Goal: Ask a question: Seek information or help from site administrators or community

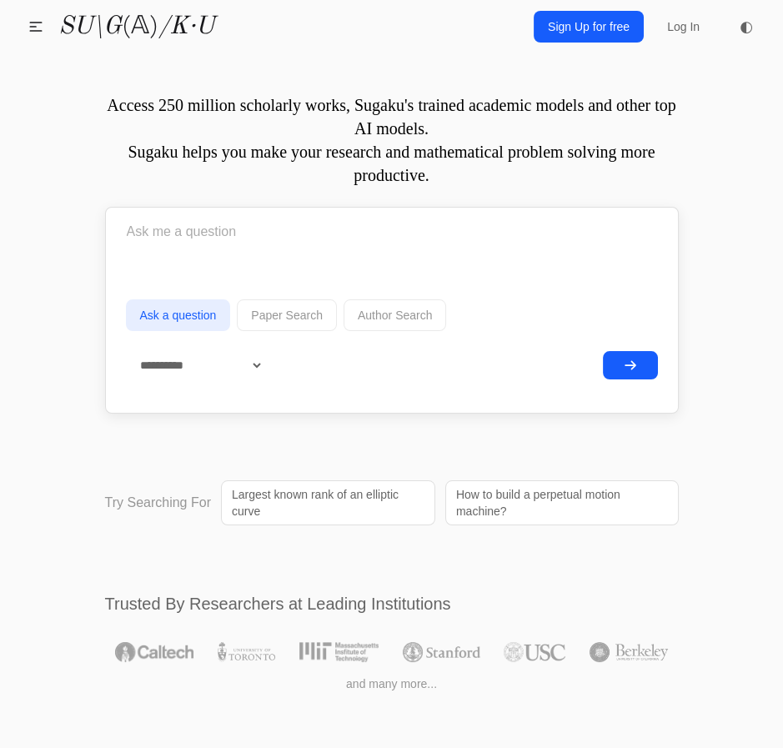
click at [283, 269] on form "**********" at bounding box center [392, 305] width 532 height 189
click at [249, 229] on input "text" at bounding box center [392, 232] width 532 height 42
click at [240, 225] on input "text" at bounding box center [392, 232] width 532 height 42
type input "A"
type input "s"
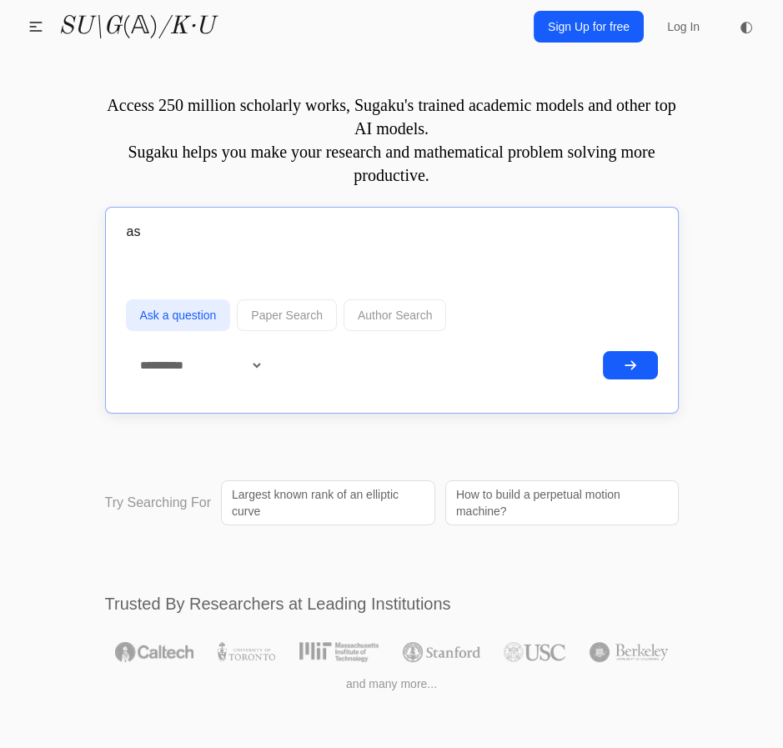
type input "a"
type input "S"
type input "a"
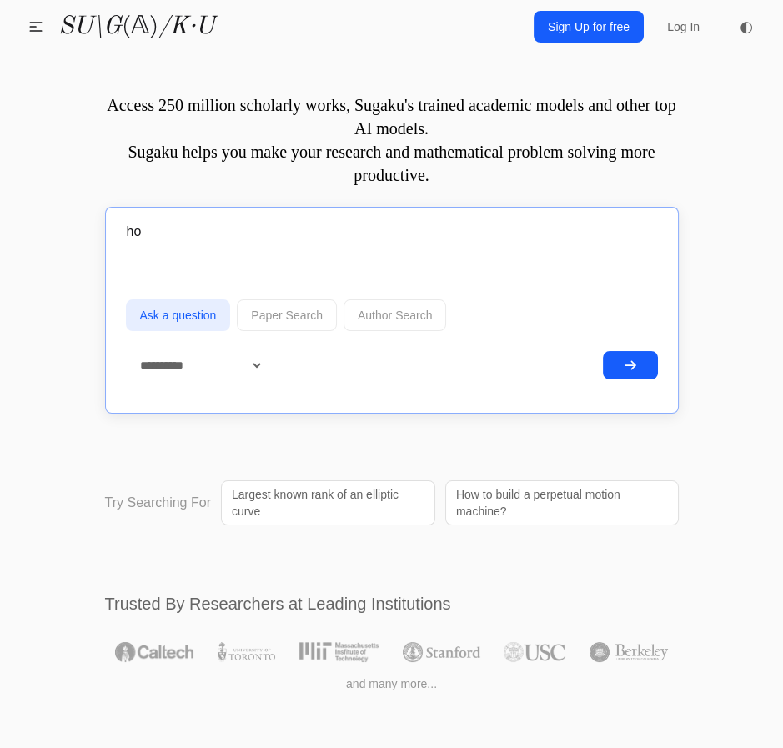
type input "h"
type input "s"
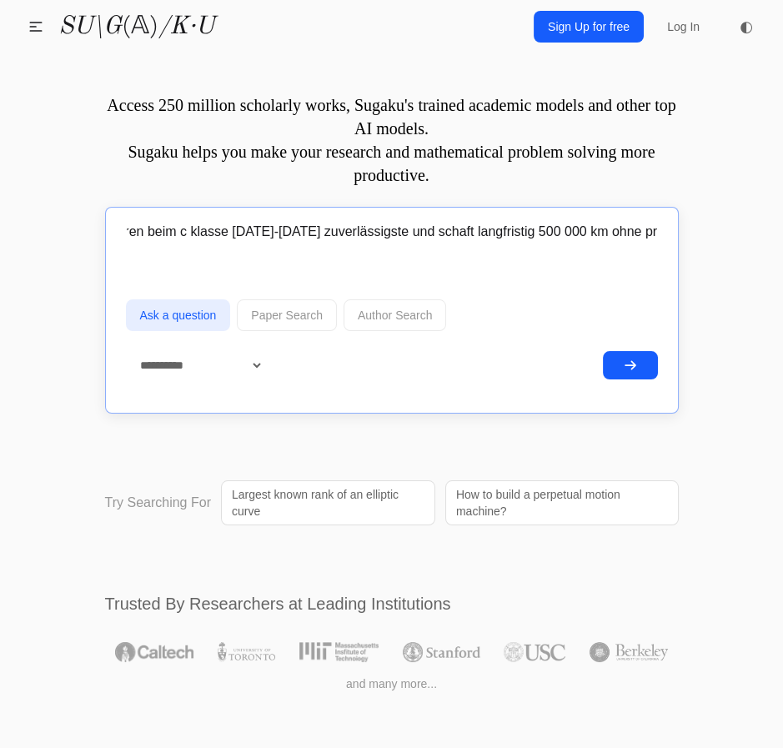
scroll to position [0, 95]
type input "welche motoren beim c klasse 2019-2021 zuverlässigste und schaft langfristig 50…"
click at [604, 360] on button "submit" at bounding box center [630, 365] width 55 height 28
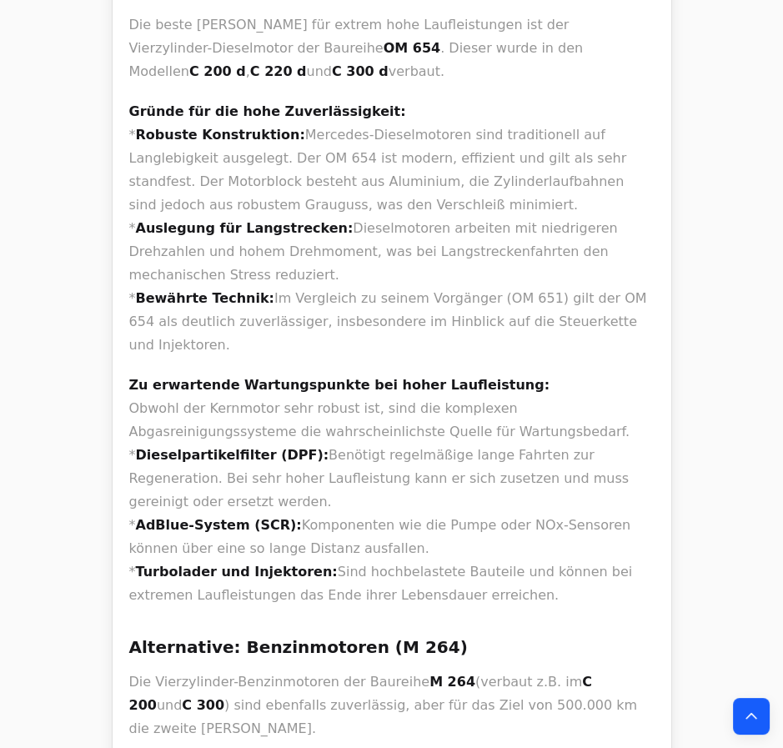
scroll to position [3033, 0]
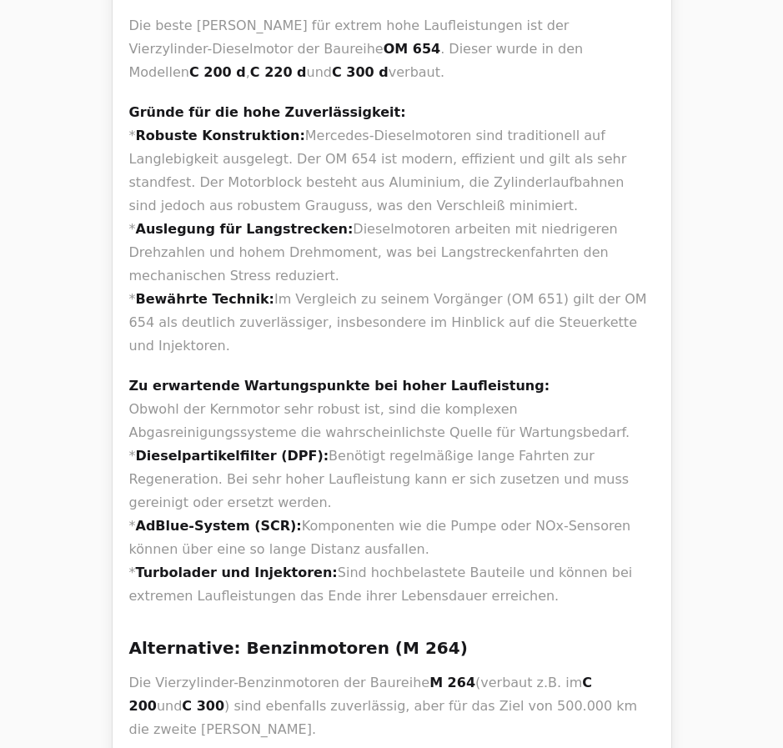
copy p "Kurzstreckenanteil"
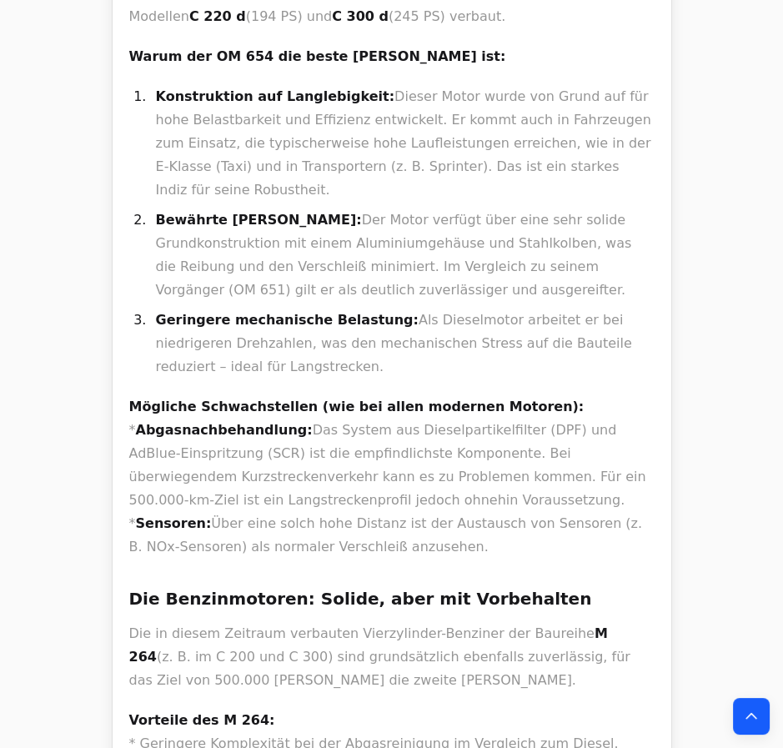
scroll to position [0, 0]
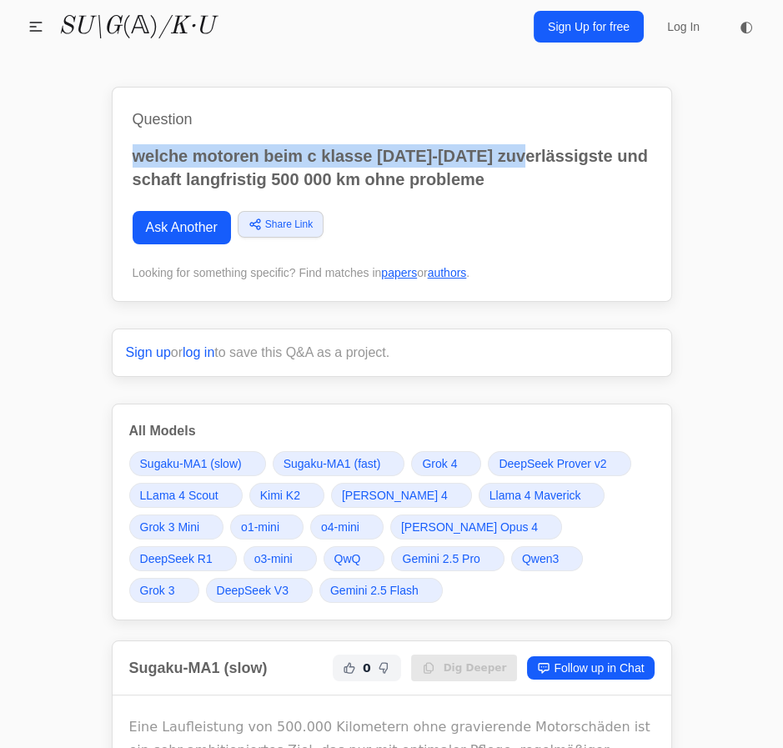
drag, startPoint x: 407, startPoint y: 172, endPoint x: 103, endPoint y: 132, distance: 306.3
click at [169, 155] on p "welche motoren beim c klasse 2019-2021 zuverlässigste und schaft langfristig 50…" at bounding box center [392, 167] width 519 height 47
click at [137, 148] on p "welche motoren beim c klasse 2019-2021 zuverlässigste und schaft langfristig 50…" at bounding box center [392, 167] width 519 height 47
click at [131, 153] on div "Question welche motoren beim c klasse 2019-2021 zuverlässigste und schaft langf…" at bounding box center [392, 194] width 561 height 215
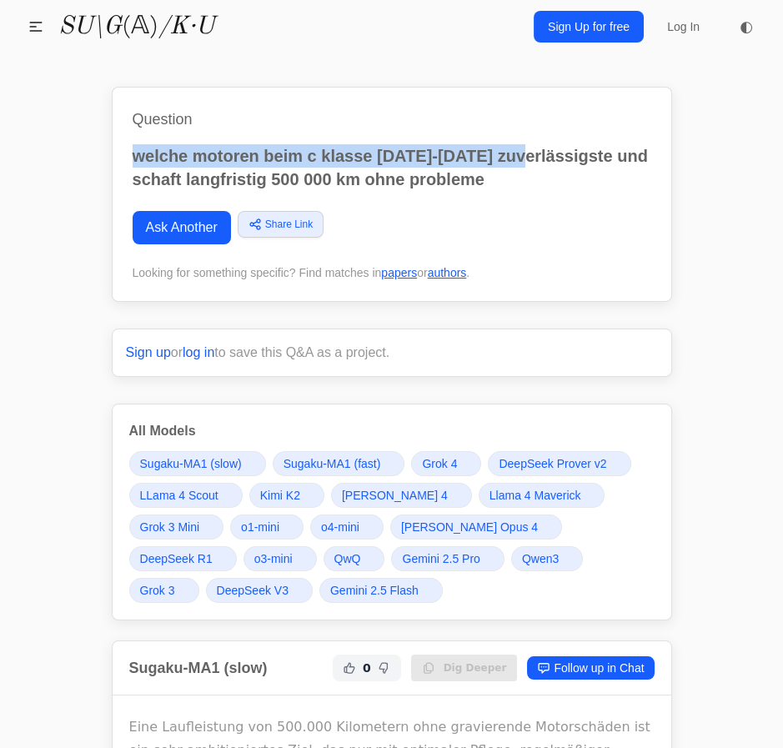
click at [133, 158] on p "welche motoren beim c klasse 2019-2021 zuverlässigste und schaft langfristig 50…" at bounding box center [392, 167] width 519 height 47
click at [138, 159] on p "welche motoren beim c klasse 2019-2021 zuverlässigste und schaft langfristig 50…" at bounding box center [392, 167] width 519 height 47
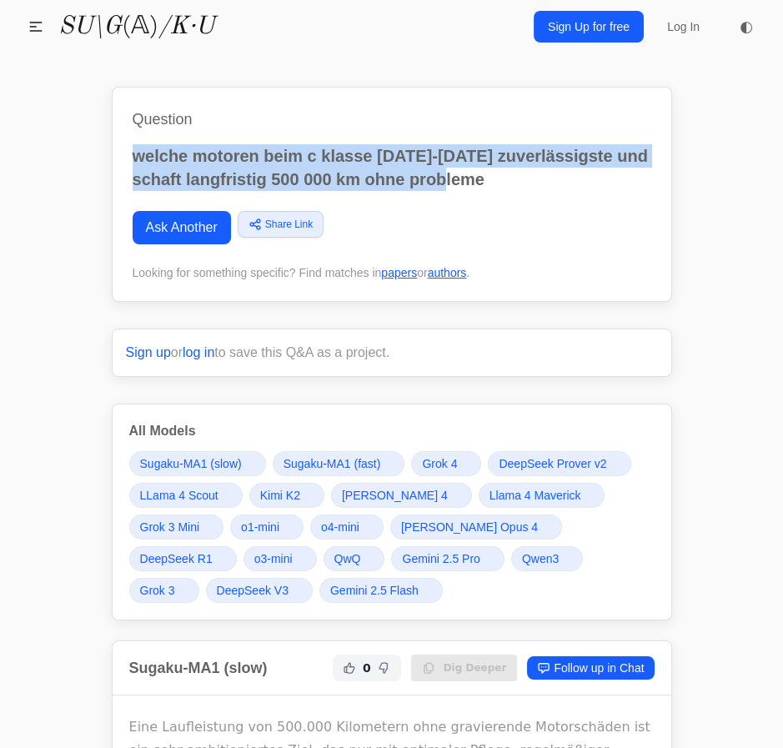
drag, startPoint x: 137, startPoint y: 157, endPoint x: 495, endPoint y: 180, distance: 358.7
click at [495, 180] on p "welche motoren beim c klasse 2019-2021 zuverlässigste und schaft langfristig 50…" at bounding box center [392, 167] width 519 height 47
copy p "welche motoren beim c klasse 2019-2021 zuverlässigste und schaft langfristig 50…"
click at [174, 239] on link "Ask Another" at bounding box center [182, 227] width 98 height 33
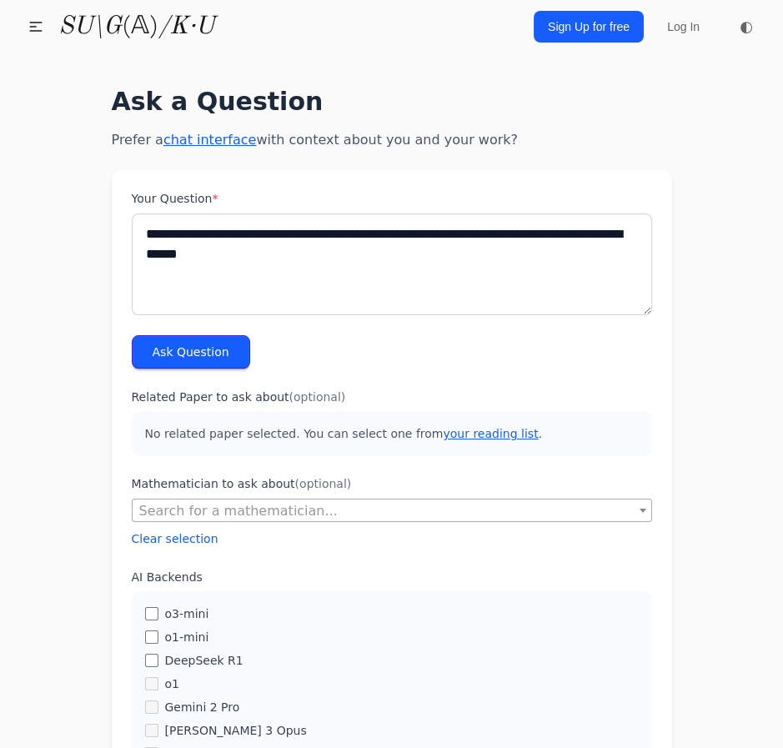
click at [394, 237] on textarea "**********" at bounding box center [392, 265] width 521 height 102
click at [435, 246] on textarea "**********" at bounding box center [392, 265] width 521 height 102
click at [620, 248] on textarea "**********" at bounding box center [392, 265] width 521 height 102
click at [387, 250] on textarea "**********" at bounding box center [392, 265] width 521 height 102
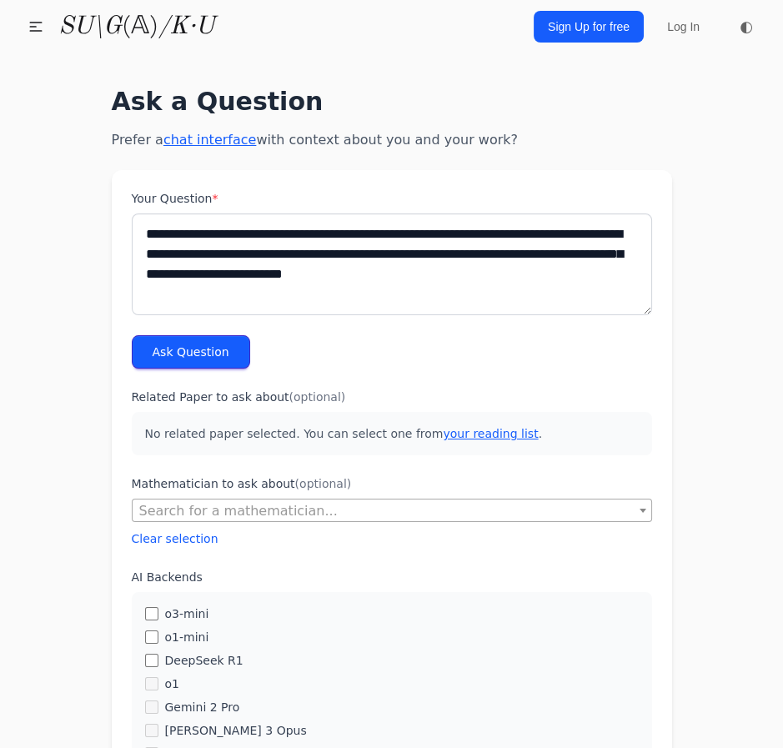
type textarea "**********"
click at [190, 349] on button "Ask Question" at bounding box center [191, 351] width 118 height 33
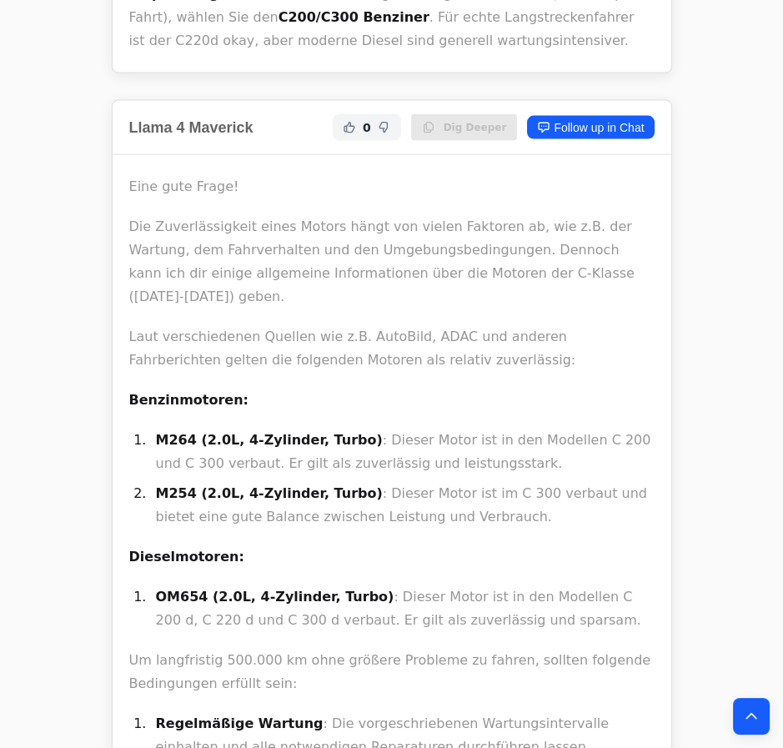
scroll to position [4930, 0]
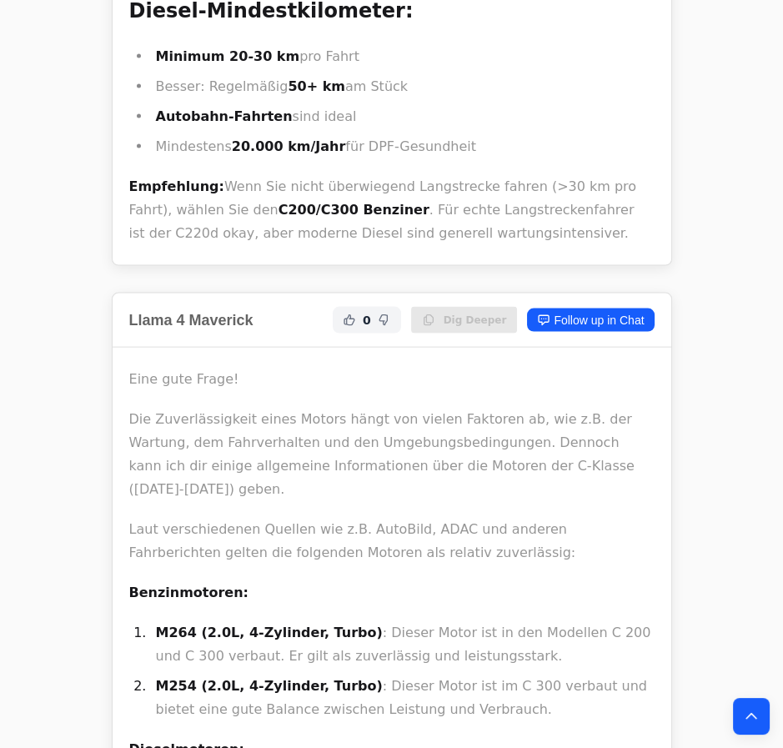
click at [378, 622] on li "M264 (2.0L, 4-Zylinder, Turbo) : Dieser Motor ist in den Modellen C 200 und C 3…" at bounding box center [403, 645] width 504 height 47
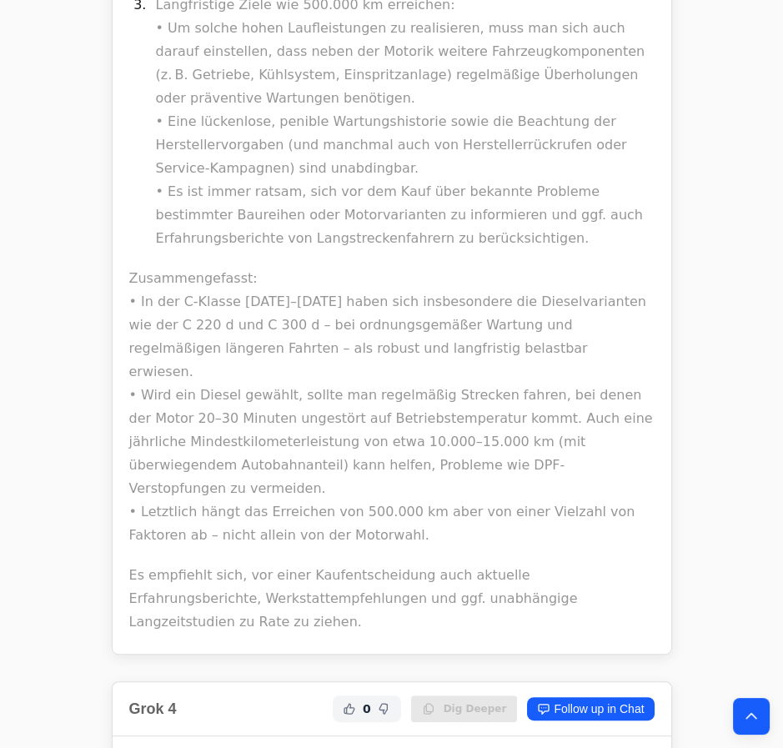
scroll to position [35364, 0]
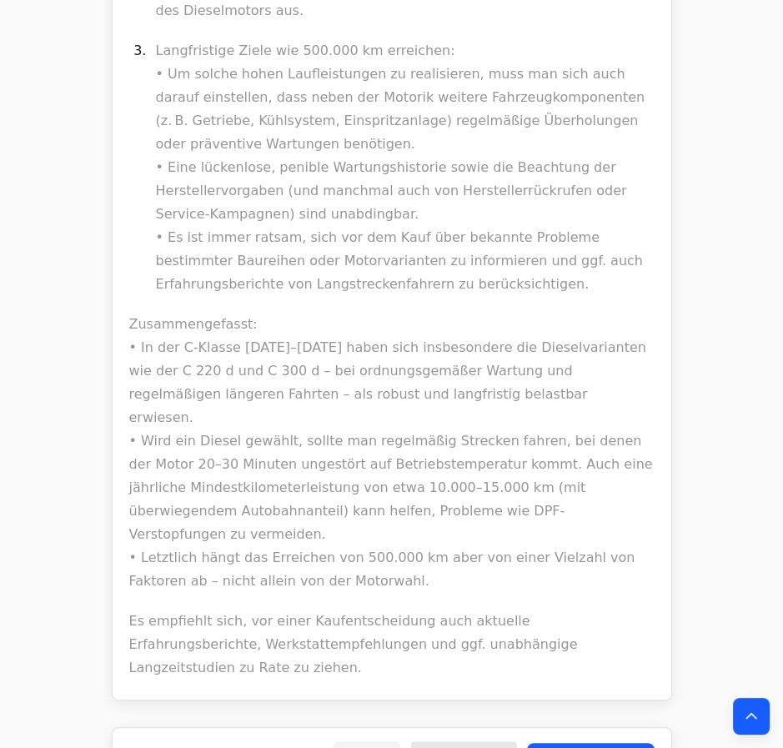
drag, startPoint x: 374, startPoint y: 442, endPoint x: 106, endPoint y: 297, distance: 304.6
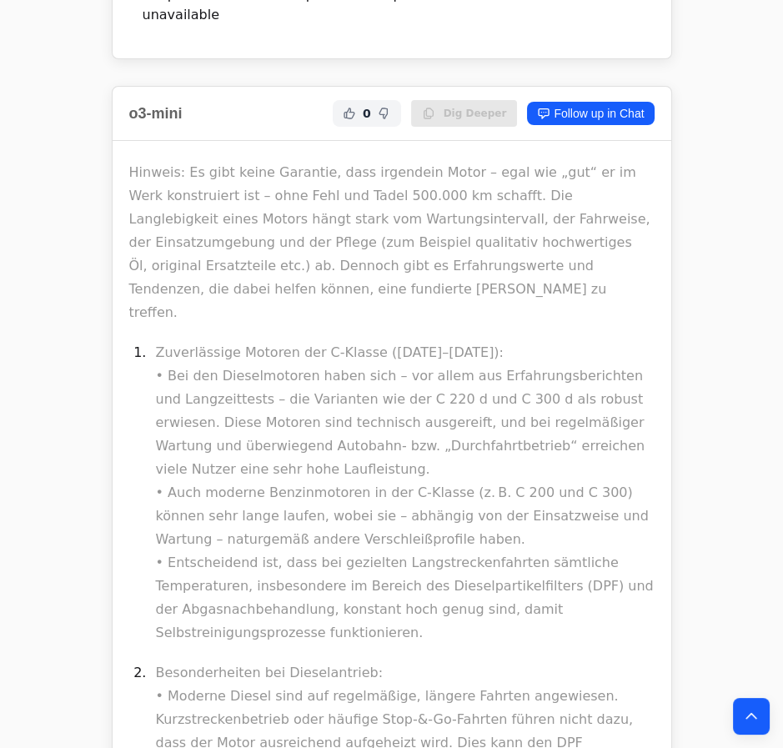
scroll to position [34378, 0]
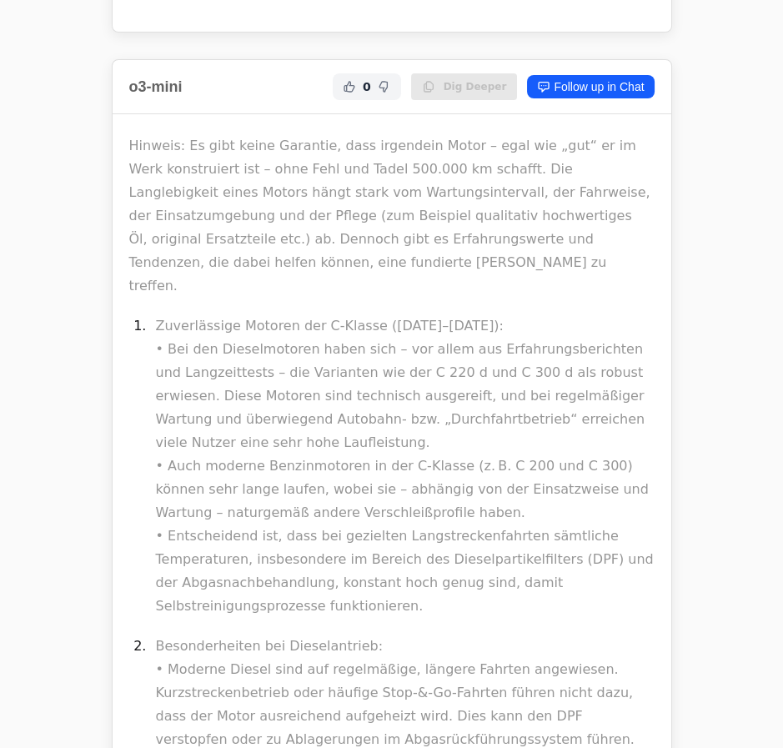
drag, startPoint x: 464, startPoint y: 629, endPoint x: 329, endPoint y: 596, distance: 139.2
drag, startPoint x: 266, startPoint y: 536, endPoint x: 430, endPoint y: 610, distance: 180.3
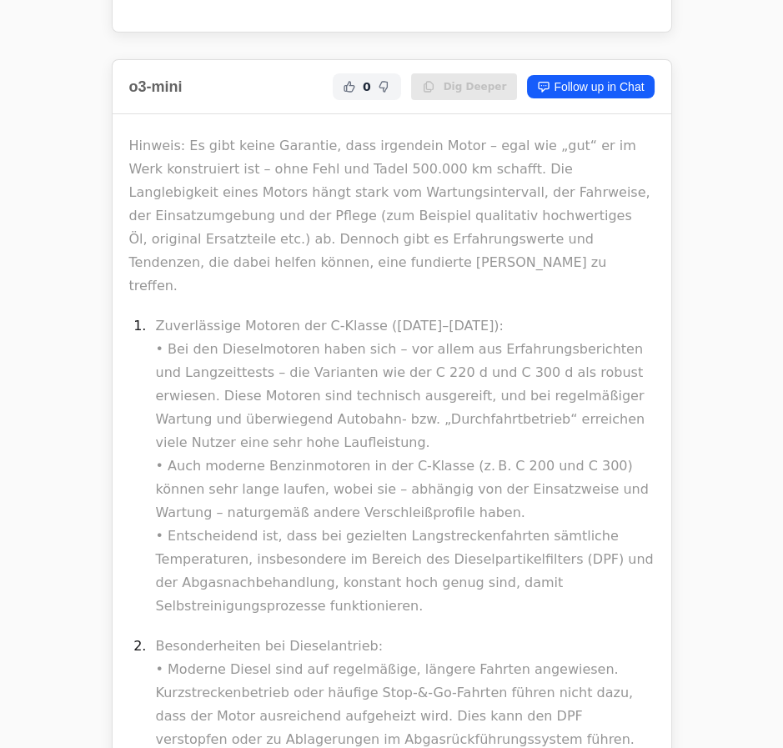
drag, startPoint x: 238, startPoint y: 511, endPoint x: 385, endPoint y: 646, distance: 199.0
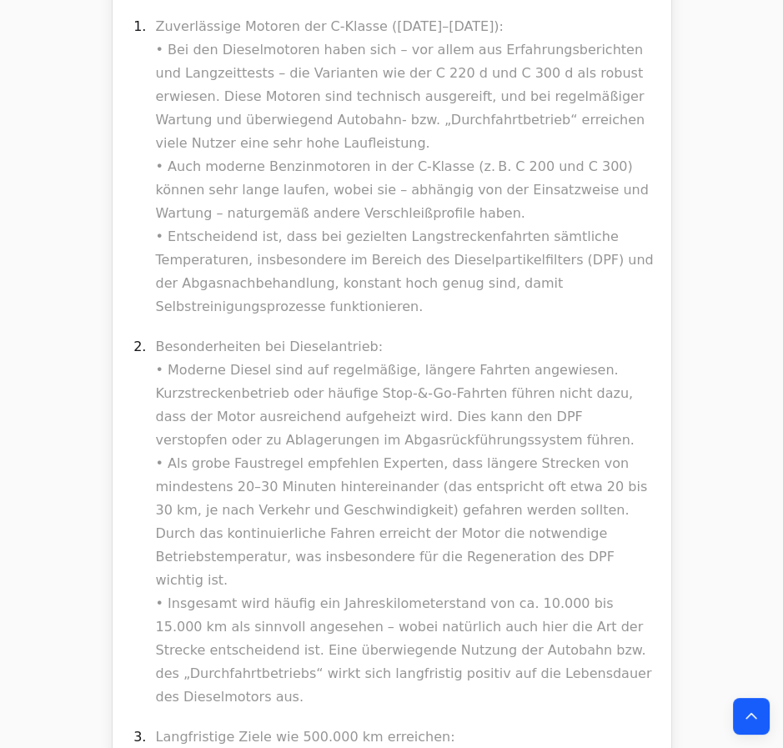
scroll to position [34682, 0]
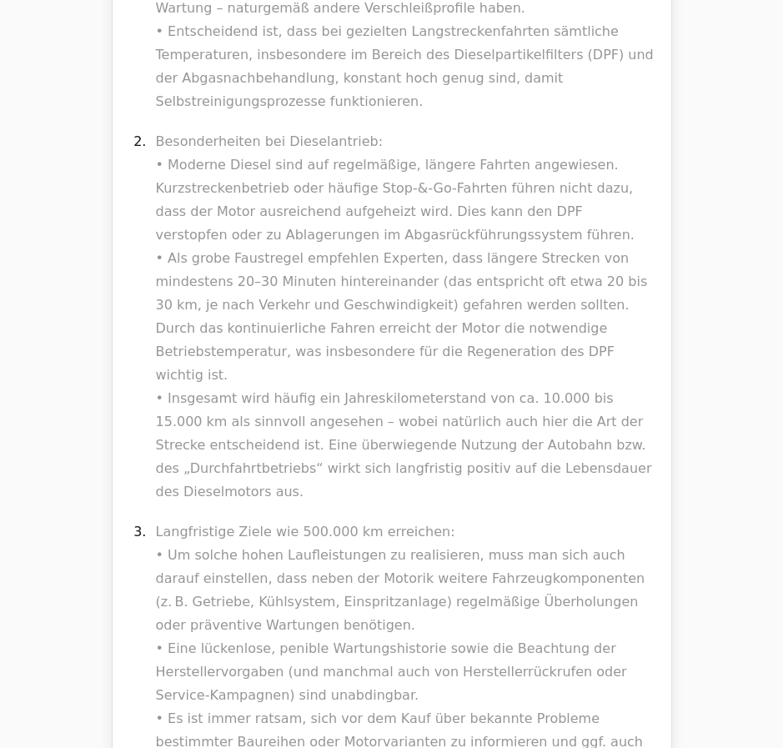
scroll to position [34910, 0]
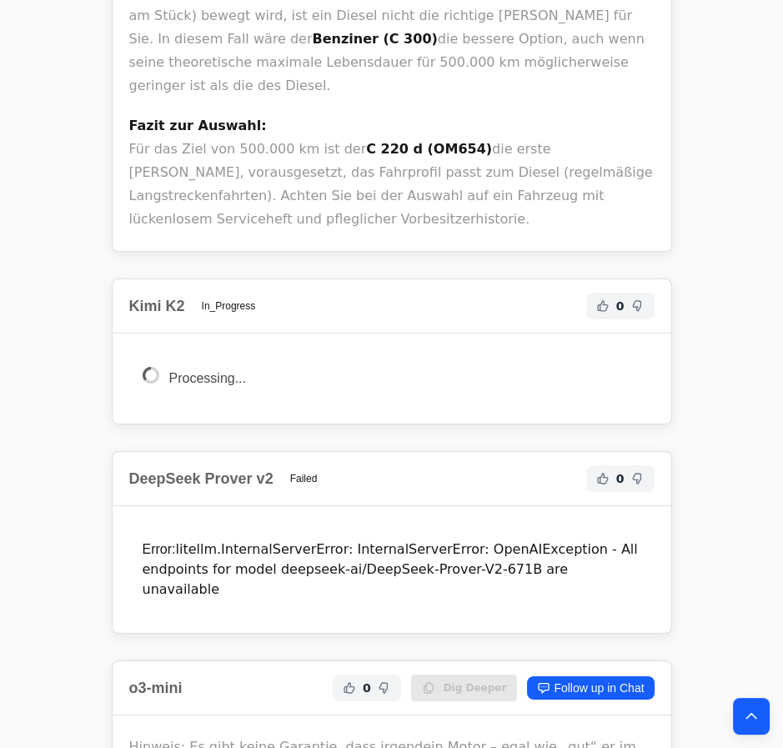
scroll to position [33772, 0]
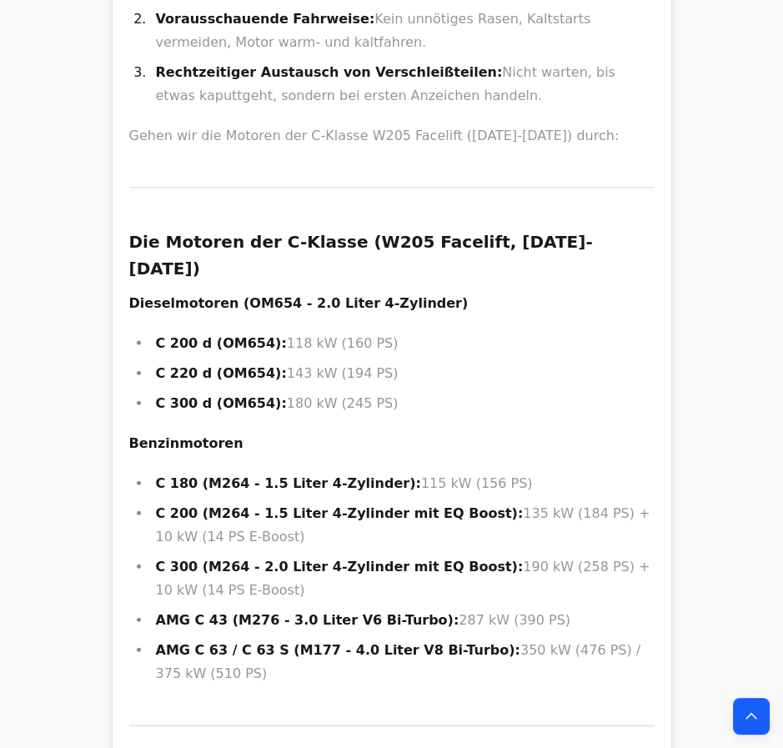
scroll to position [30814, 0]
